Goal: Transaction & Acquisition: Download file/media

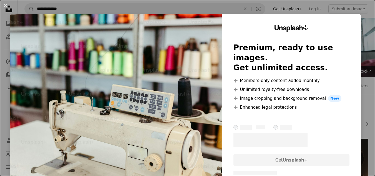
scroll to position [229, 0]
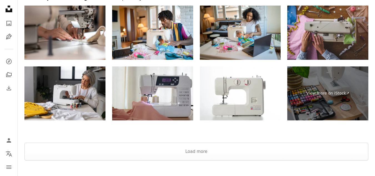
scroll to position [1063, 0]
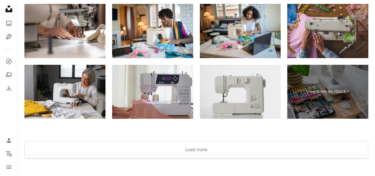
click at [222, 79] on img at bounding box center [240, 92] width 81 height 54
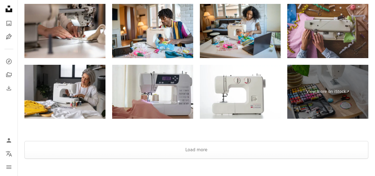
drag, startPoint x: 225, startPoint y: 94, endPoint x: 195, endPoint y: 129, distance: 46.1
click at [195, 129] on div at bounding box center [196, 133] width 357 height 13
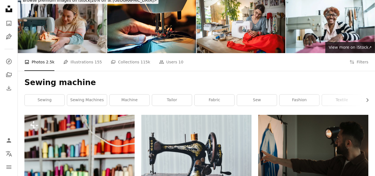
scroll to position [0, 0]
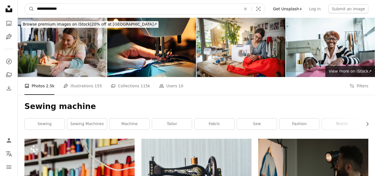
click at [81, 11] on input "**********" at bounding box center [136, 9] width 205 height 11
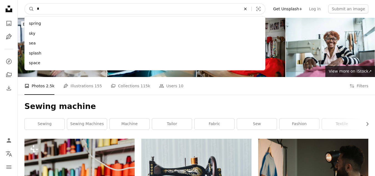
type input "*"
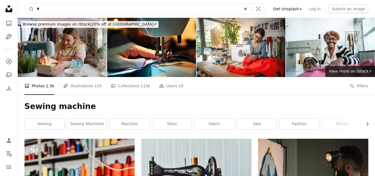
click at [251, 9] on icon "An X shape" at bounding box center [245, 9] width 12 height 4
type input "**********"
click at [25, 4] on button "A magnifying glass" at bounding box center [29, 9] width 9 height 11
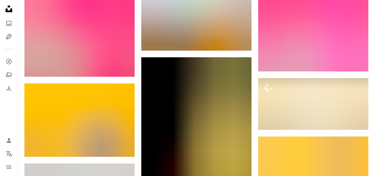
scroll to position [579, 0]
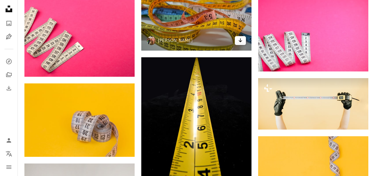
click at [241, 42] on icon "Arrow pointing down" at bounding box center [240, 40] width 4 height 7
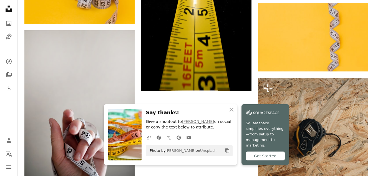
scroll to position [712, 0]
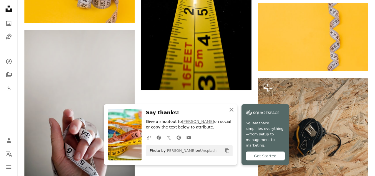
click at [231, 111] on icon "An X shape" at bounding box center [231, 109] width 7 height 7
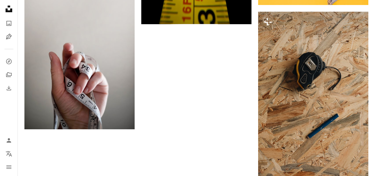
scroll to position [771, 0]
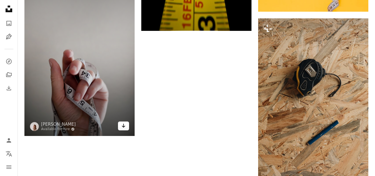
click at [125, 123] on icon "Arrow pointing down" at bounding box center [123, 125] width 4 height 7
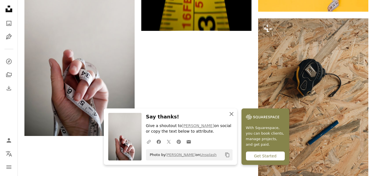
click at [231, 113] on icon "button" at bounding box center [231, 114] width 4 height 4
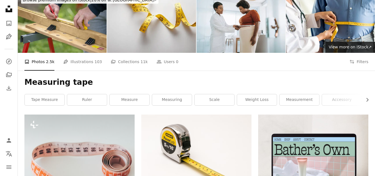
scroll to position [0, 0]
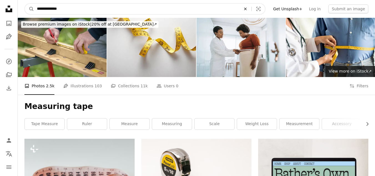
click at [251, 7] on icon "An X shape" at bounding box center [245, 9] width 12 height 4
type input "********"
click at [25, 4] on button "A magnifying glass" at bounding box center [29, 9] width 9 height 11
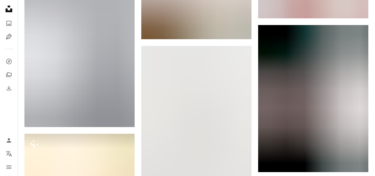
scroll to position [603, 0]
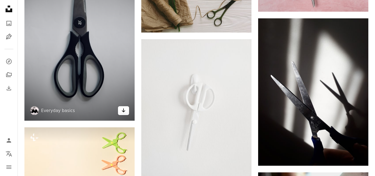
click at [125, 110] on icon "Download" at bounding box center [124, 110] width 4 height 4
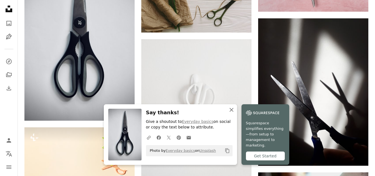
click at [232, 113] on icon "An X shape" at bounding box center [231, 109] width 7 height 7
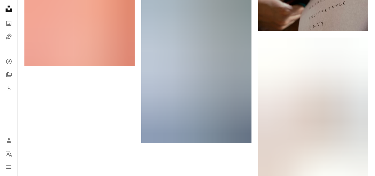
scroll to position [829, 0]
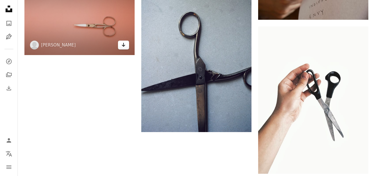
click at [124, 46] on icon "Arrow pointing down" at bounding box center [123, 44] width 4 height 7
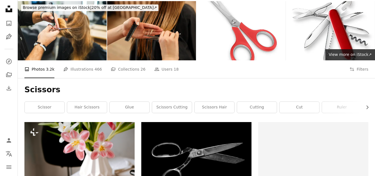
scroll to position [0, 0]
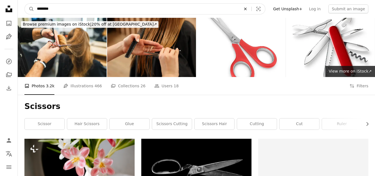
click at [251, 7] on icon "An X shape" at bounding box center [245, 9] width 12 height 4
type input "**********"
click at [25, 4] on button "A magnifying glass" at bounding box center [29, 9] width 9 height 11
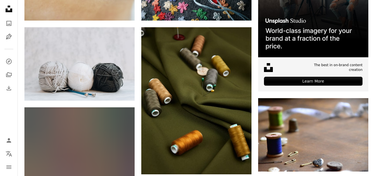
scroll to position [189, 0]
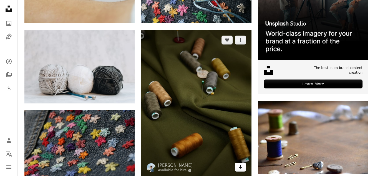
click at [239, 166] on icon "Arrow pointing down" at bounding box center [240, 166] width 4 height 7
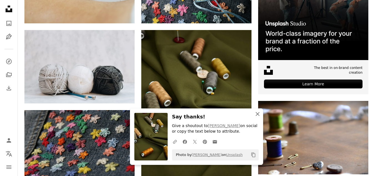
click at [258, 112] on icon "An X shape" at bounding box center [257, 113] width 7 height 7
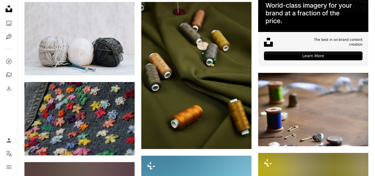
scroll to position [222, 0]
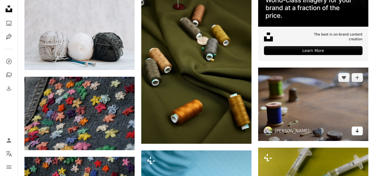
click at [358, 131] on icon "Download" at bounding box center [357, 130] width 4 height 4
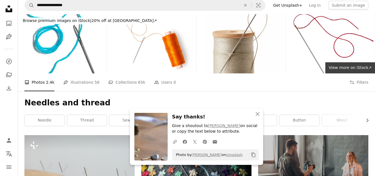
scroll to position [0, 0]
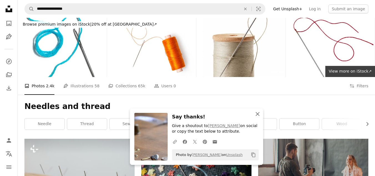
click at [259, 111] on icon "An X shape" at bounding box center [257, 113] width 7 height 7
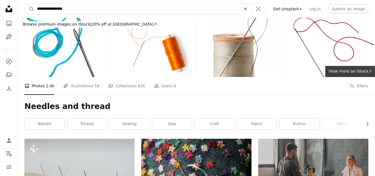
click at [251, 7] on icon "An X shape" at bounding box center [245, 9] width 12 height 4
click at [54, 9] on input "**********" at bounding box center [136, 9] width 205 height 11
click at [59, 10] on input "**********" at bounding box center [136, 9] width 205 height 11
type input "**********"
click at [25, 4] on button "A magnifying glass" at bounding box center [29, 9] width 9 height 11
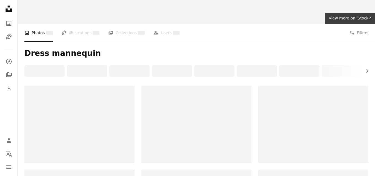
scroll to position [55, 0]
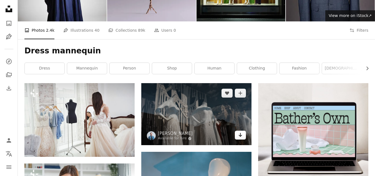
click at [243, 135] on link "Arrow pointing down" at bounding box center [240, 134] width 11 height 9
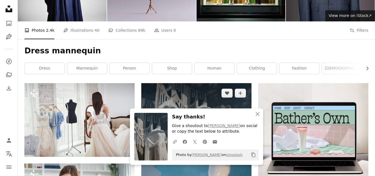
click at [147, 91] on img at bounding box center [196, 114] width 110 height 62
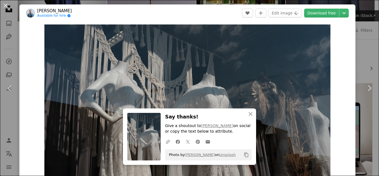
click at [3, 5] on button "An X shape" at bounding box center [5, 5] width 7 height 7
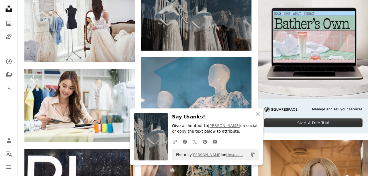
scroll to position [154, 0]
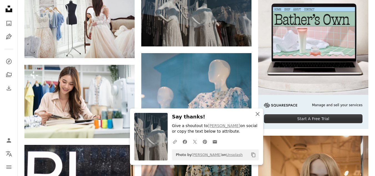
click at [256, 113] on icon "An X shape" at bounding box center [257, 113] width 7 height 7
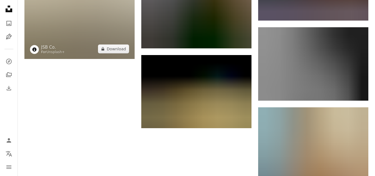
scroll to position [936, 0]
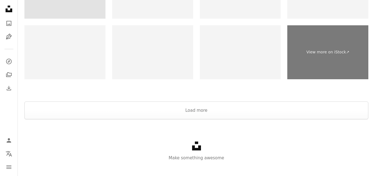
scroll to position [1356, 0]
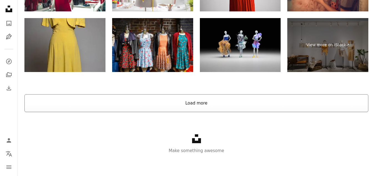
click at [187, 99] on button "Load more" at bounding box center [196, 103] width 344 height 18
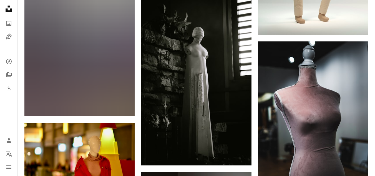
scroll to position [3337, 0]
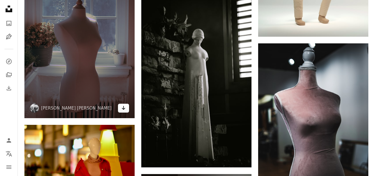
click at [122, 105] on icon "Arrow pointing down" at bounding box center [123, 107] width 4 height 7
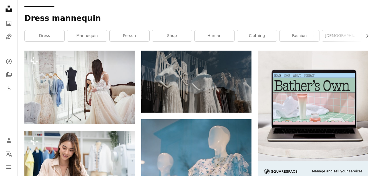
scroll to position [0, 0]
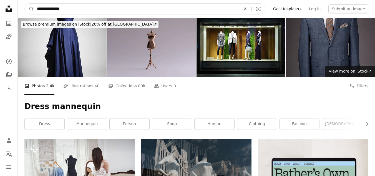
click at [246, 9] on icon "Find visuals sitewide" at bounding box center [245, 8] width 2 height 2
type input "**********"
click at [25, 4] on button "A magnifying glass" at bounding box center [29, 9] width 9 height 11
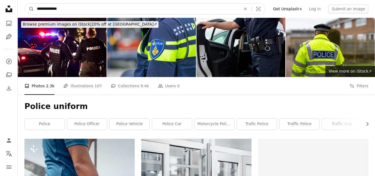
click at [36, 9] on input "**********" at bounding box center [136, 9] width 205 height 11
type input "**********"
click at [25, 4] on button "A magnifying glass" at bounding box center [29, 9] width 9 height 11
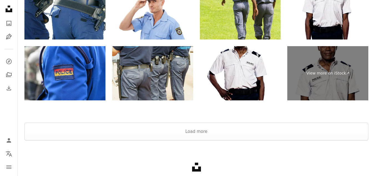
scroll to position [1186, 0]
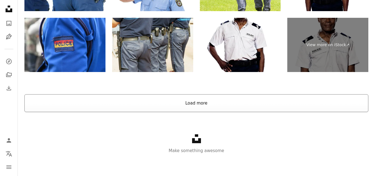
click at [202, 105] on button "Load more" at bounding box center [196, 103] width 344 height 18
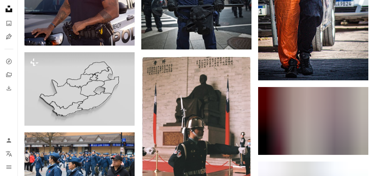
scroll to position [5294, 0]
